Goal: Browse casually: Explore the website without a specific task or goal

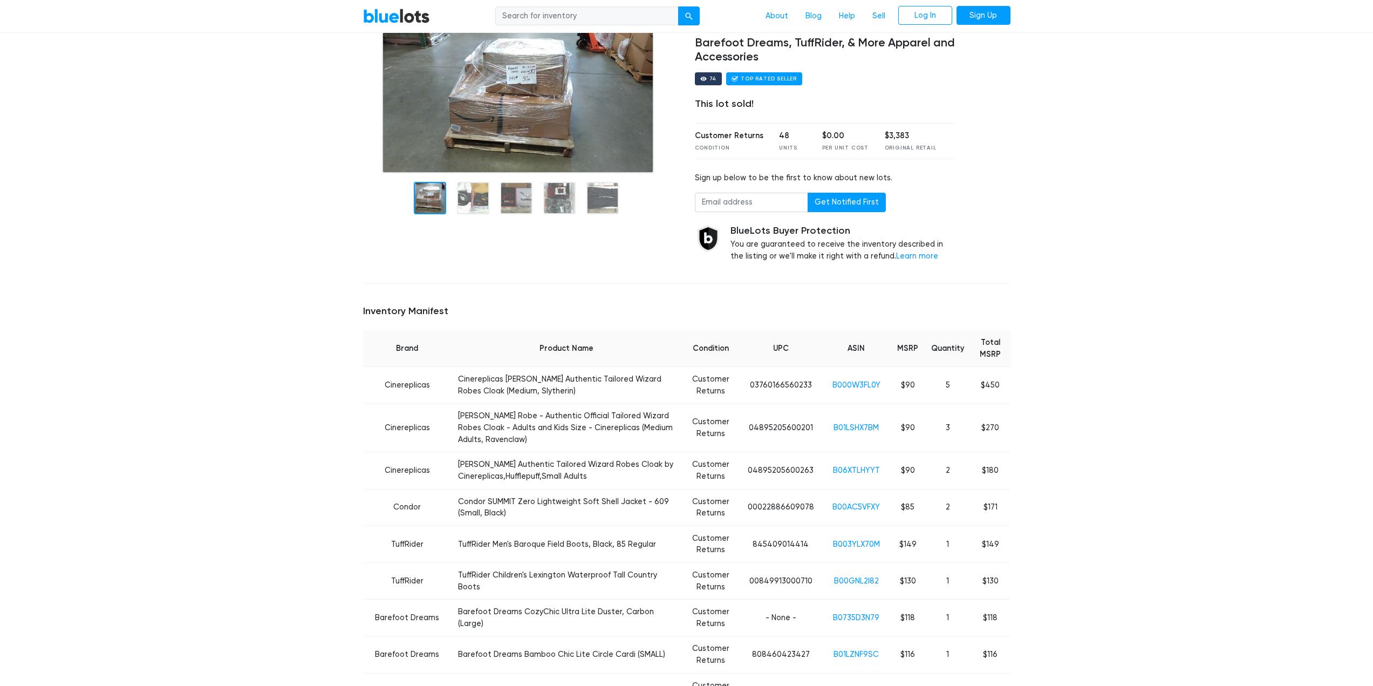
scroll to position [270, 0]
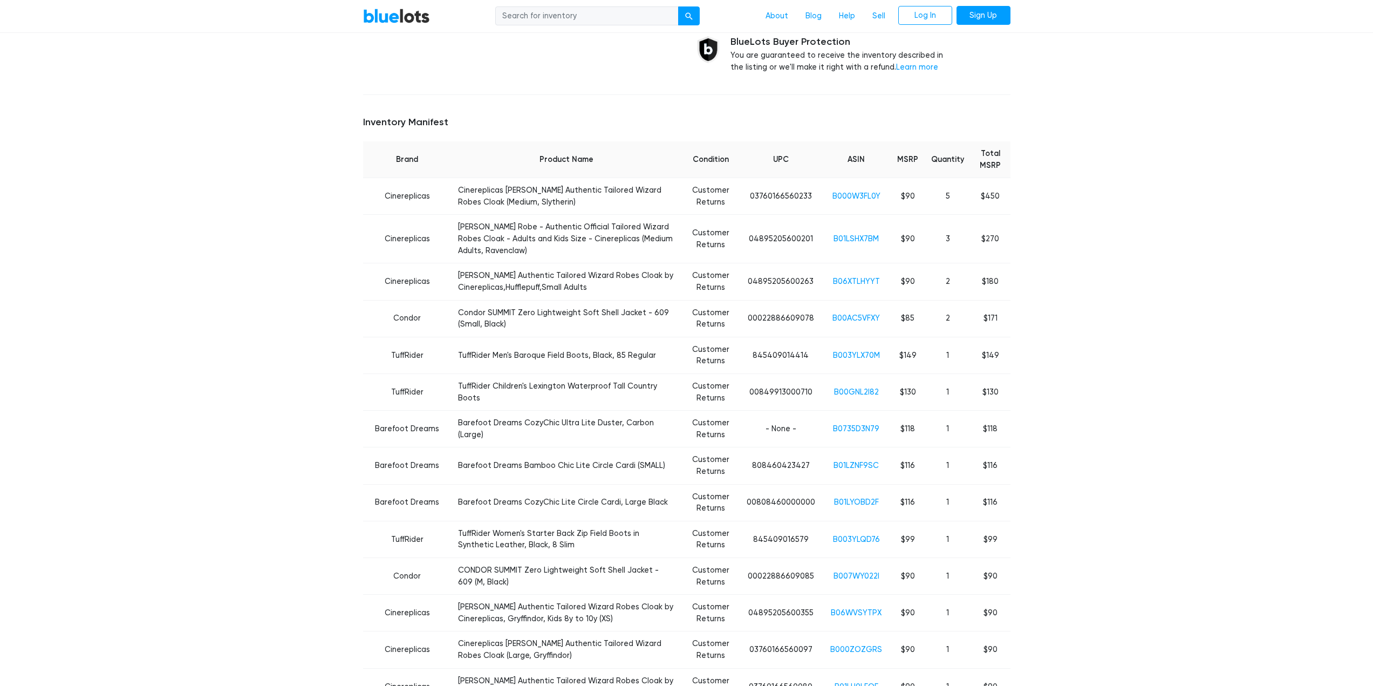
click at [390, 415] on td "Barefoot Dreams" at bounding box center [407, 429] width 88 height 37
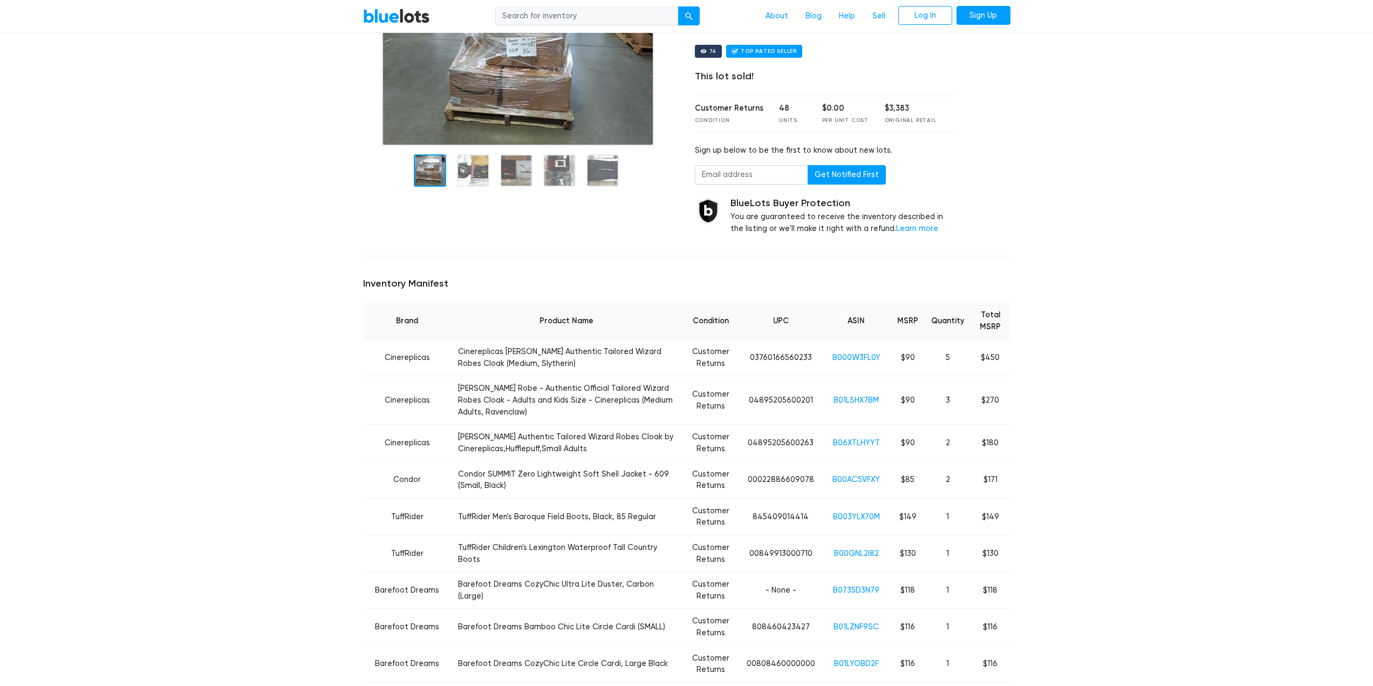
scroll to position [0, 0]
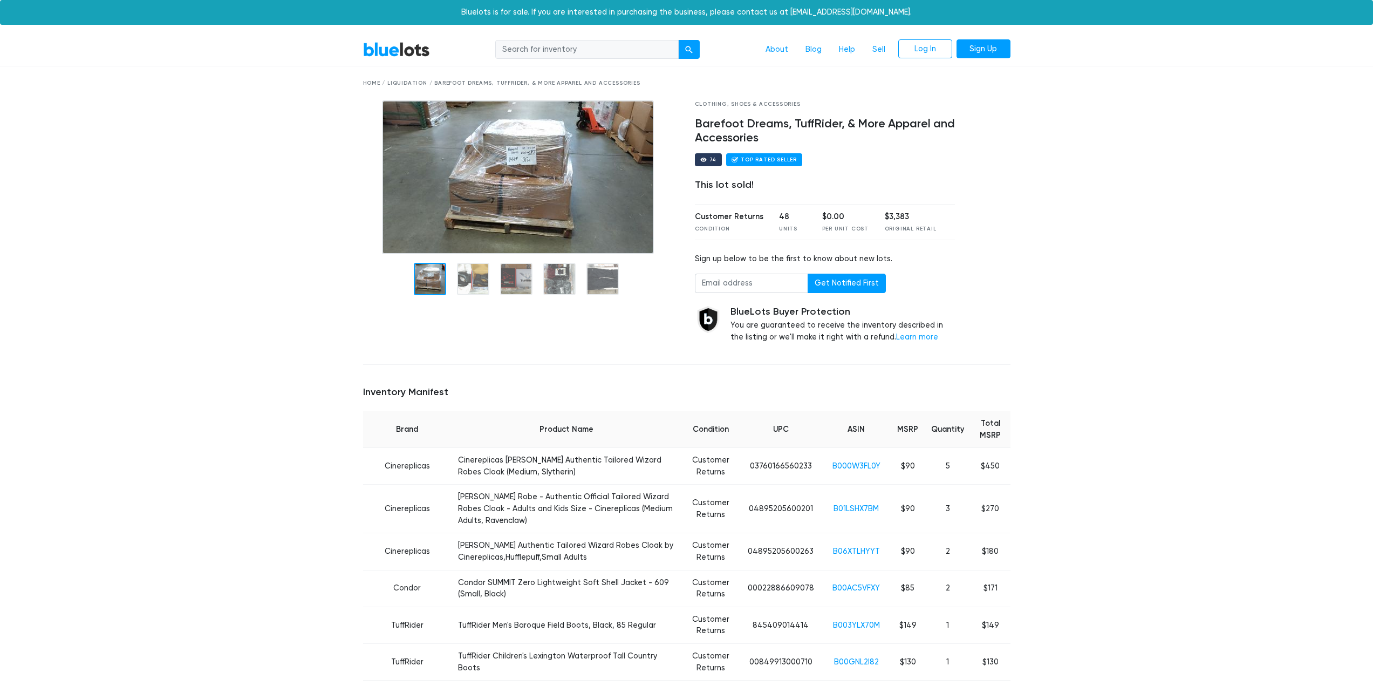
click at [609, 42] on input "search" at bounding box center [586, 49] width 183 height 19
click at [370, 80] on div "Home / Liquidation / Barefoot Dreams, TuffRider, & More Apparel and Accessories" at bounding box center [686, 83] width 647 height 8
click at [779, 52] on link "About" at bounding box center [777, 49] width 40 height 21
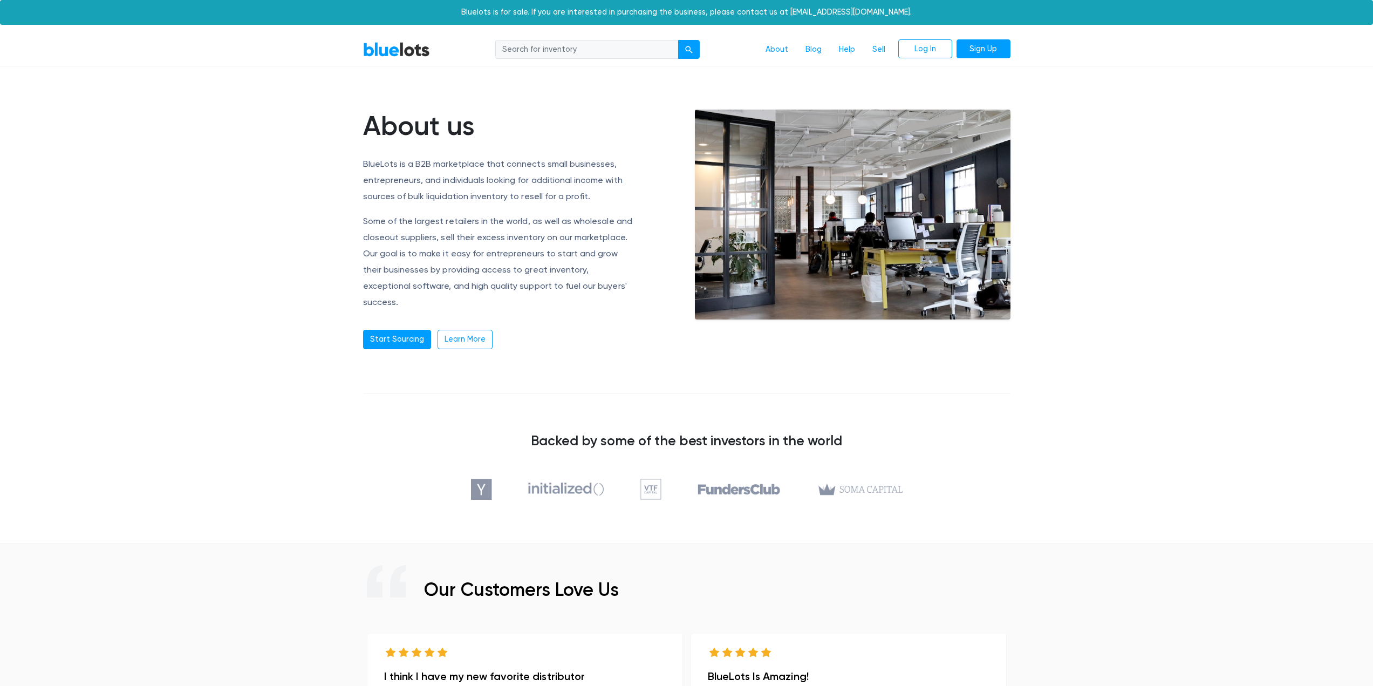
click at [374, 54] on link "BlueLots" at bounding box center [396, 50] width 67 height 16
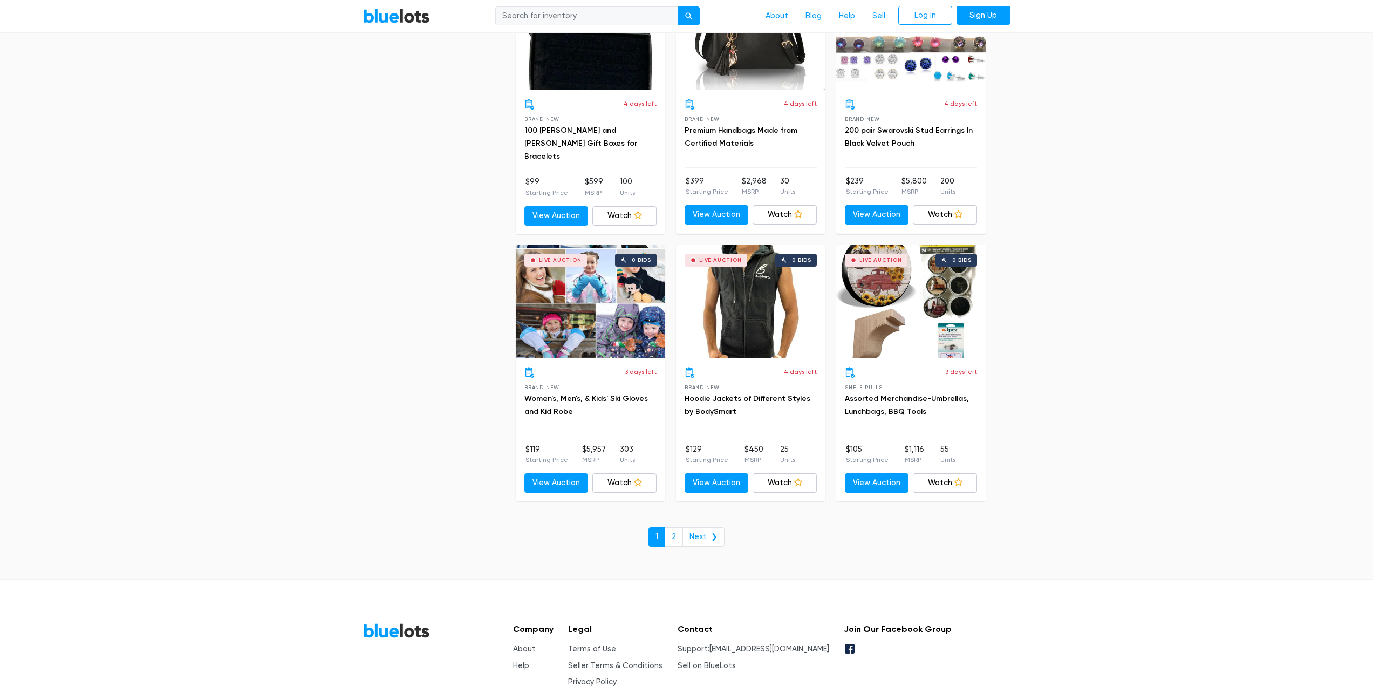
scroll to position [4424, 0]
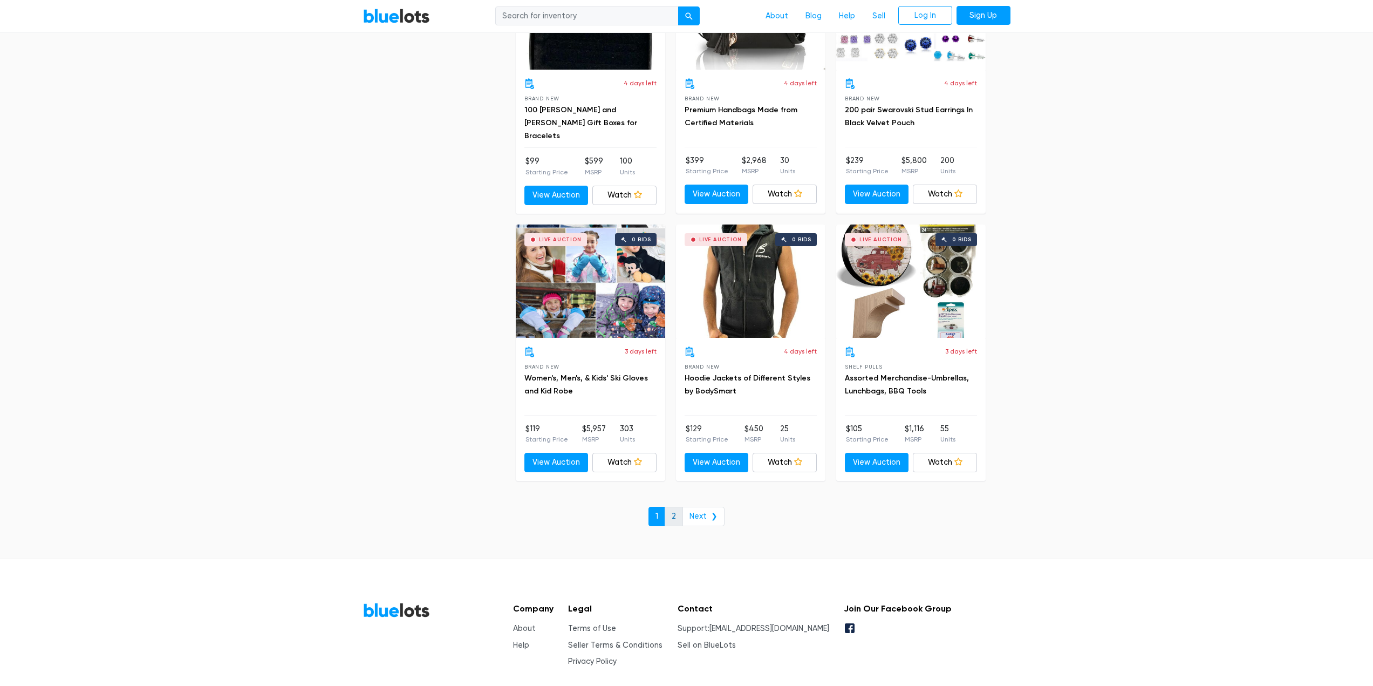
click at [676, 508] on link "2" at bounding box center [674, 516] width 18 height 19
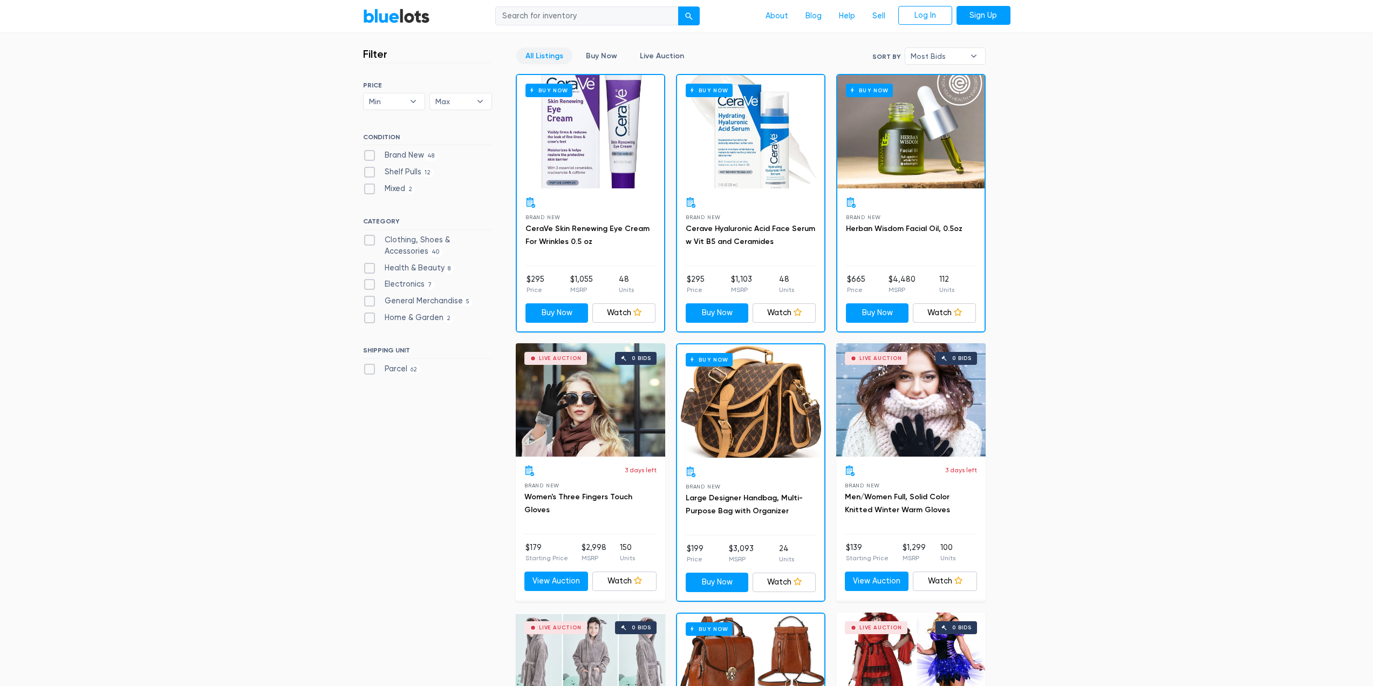
scroll to position [54, 0]
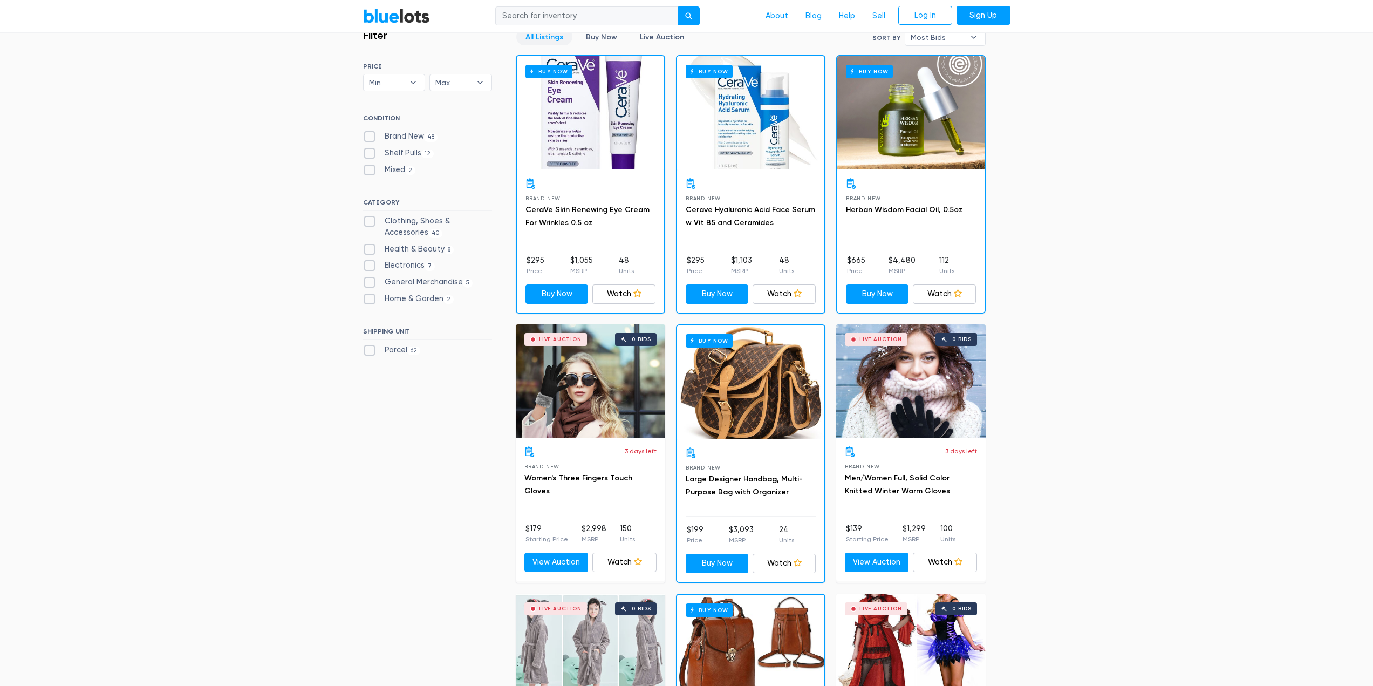
click at [897, 376] on div "Live Auction 0 bids" at bounding box center [910, 380] width 149 height 113
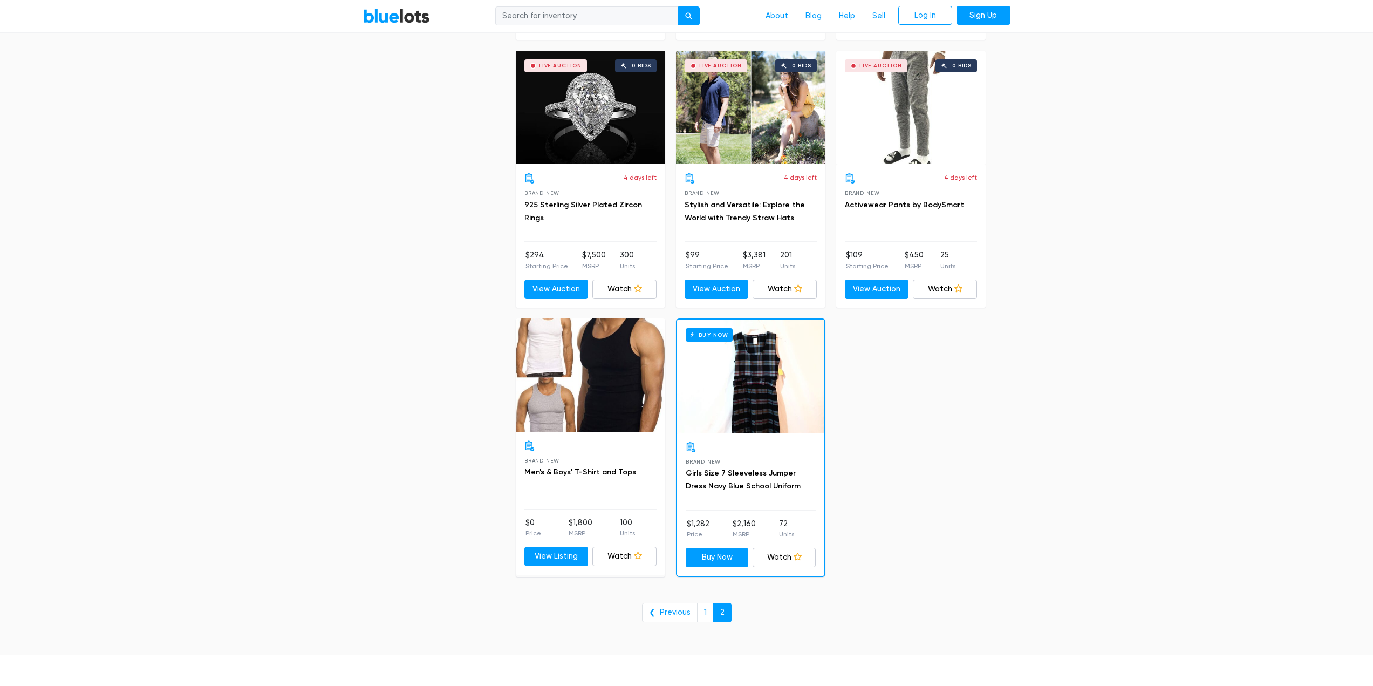
scroll to position [1542, 0]
